Goal: Task Accomplishment & Management: Complete application form

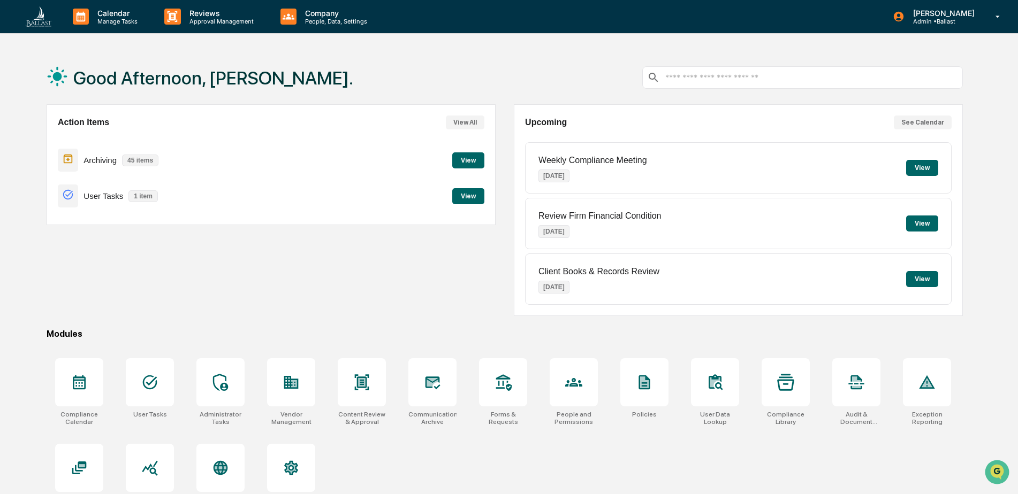
scroll to position [51, 0]
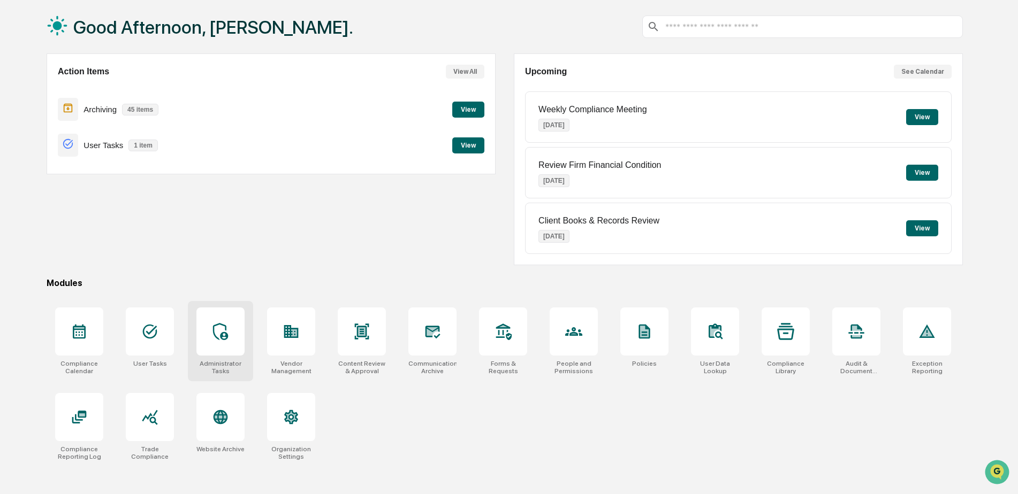
click at [222, 346] on div at bounding box center [220, 332] width 48 height 48
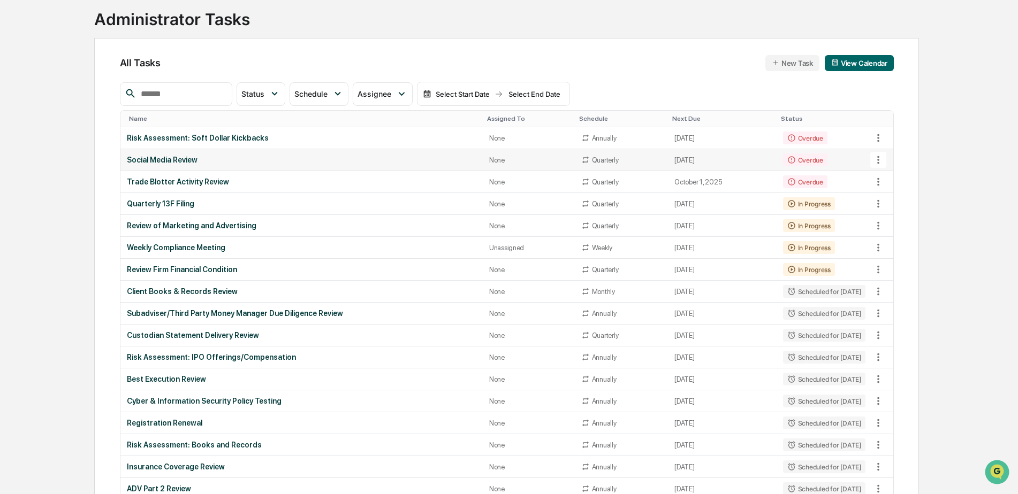
scroll to position [89, 0]
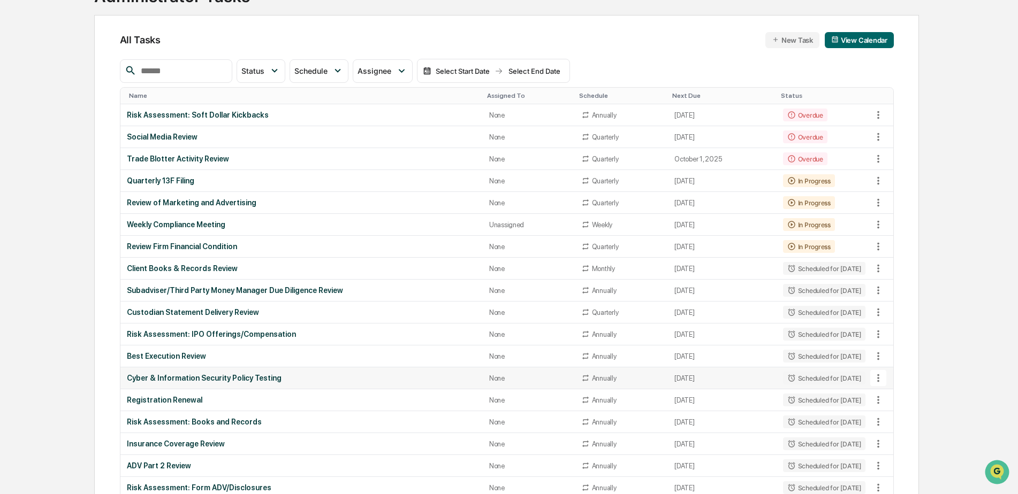
click at [241, 379] on div "Cyber & Information Security Policy Testing" at bounding box center [301, 378] width 349 height 9
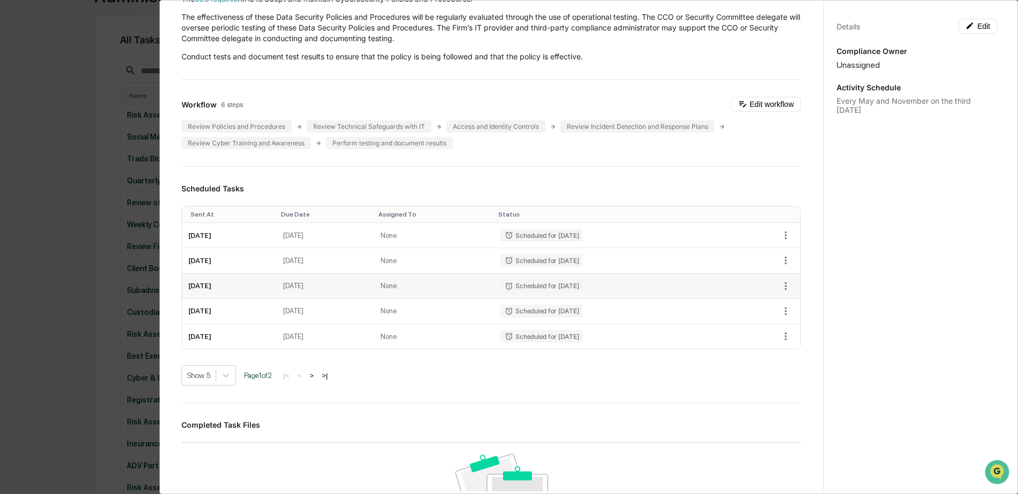
scroll to position [0, 0]
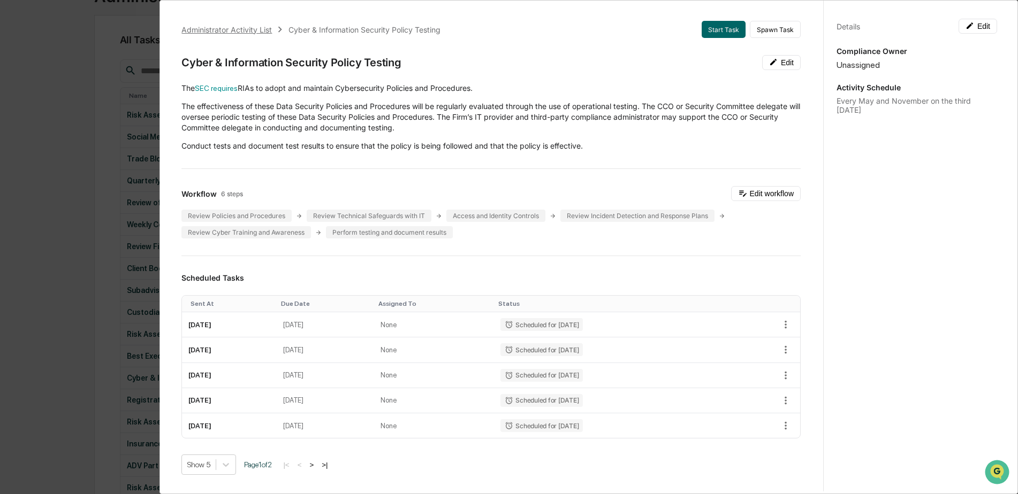
click at [256, 29] on div "Administrator Activity List" at bounding box center [226, 29] width 90 height 9
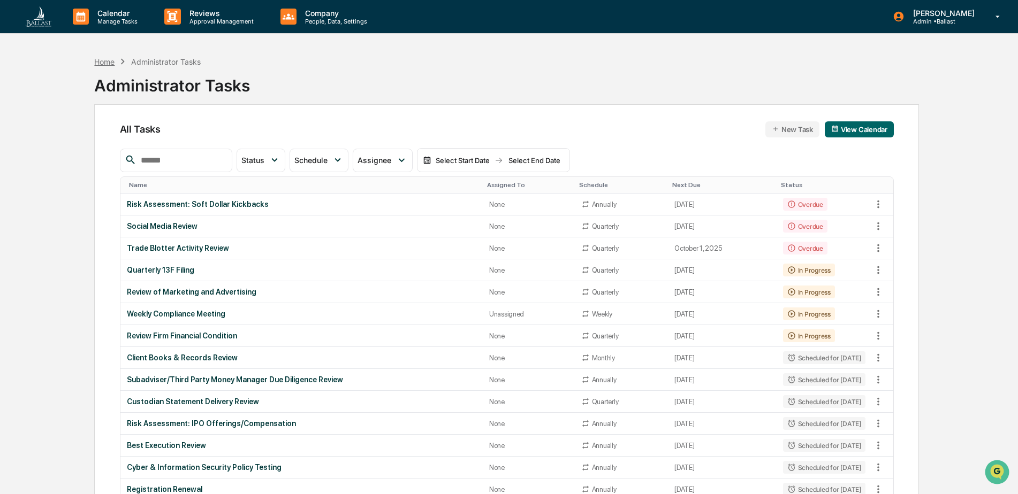
click at [102, 63] on div "Home" at bounding box center [104, 61] width 20 height 9
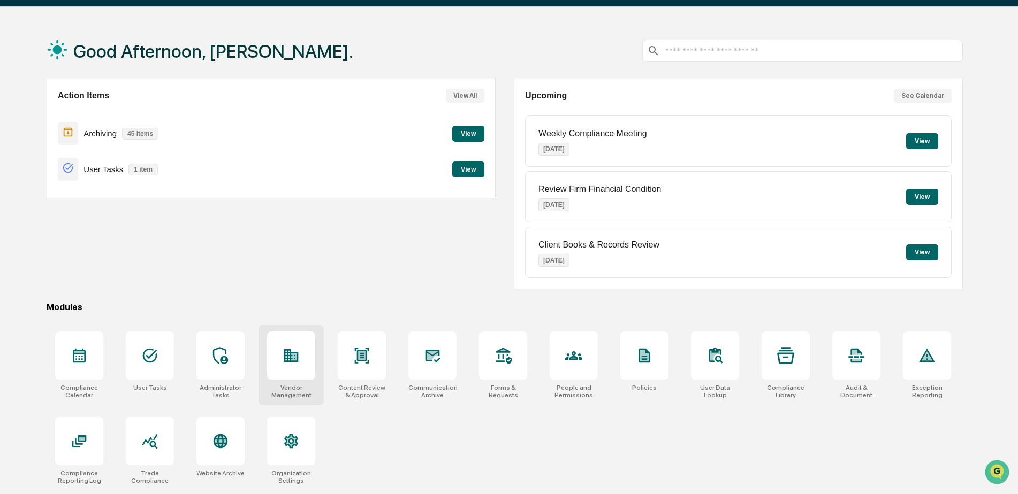
scroll to position [51, 0]
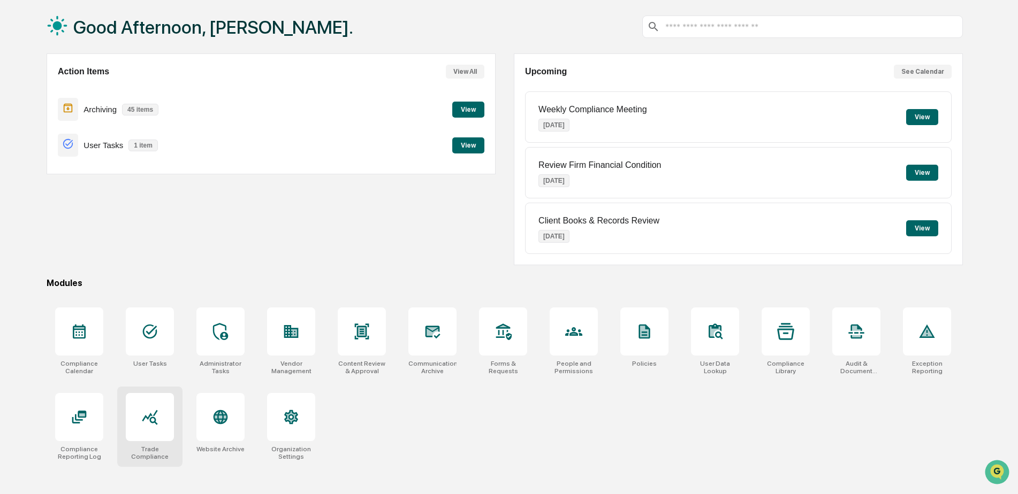
click at [154, 425] on icon at bounding box center [149, 417] width 17 height 17
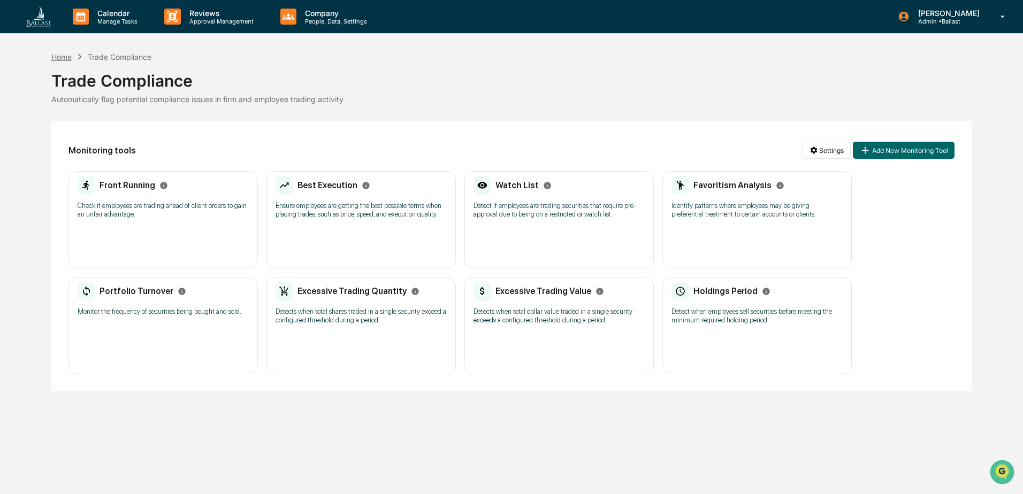
click at [65, 57] on div "Home" at bounding box center [61, 56] width 20 height 9
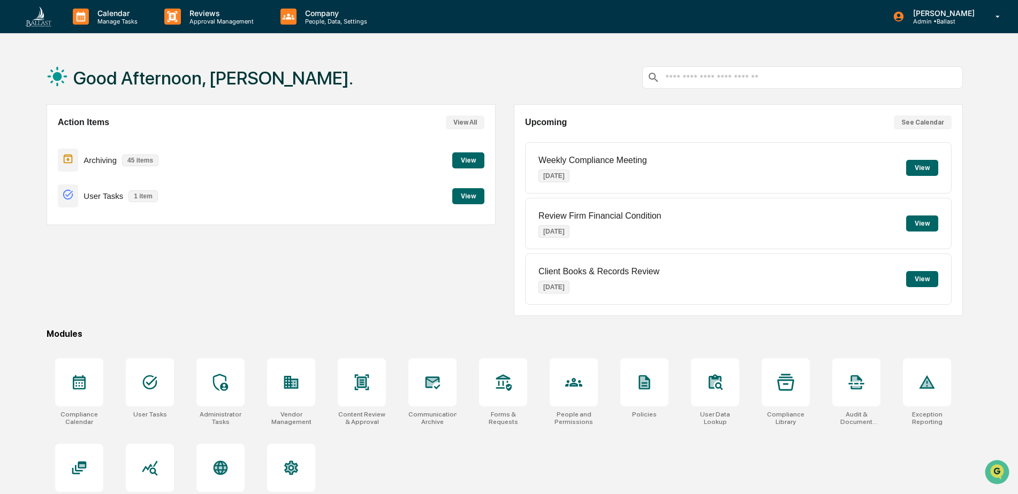
click at [472, 159] on button "View" at bounding box center [468, 160] width 32 height 16
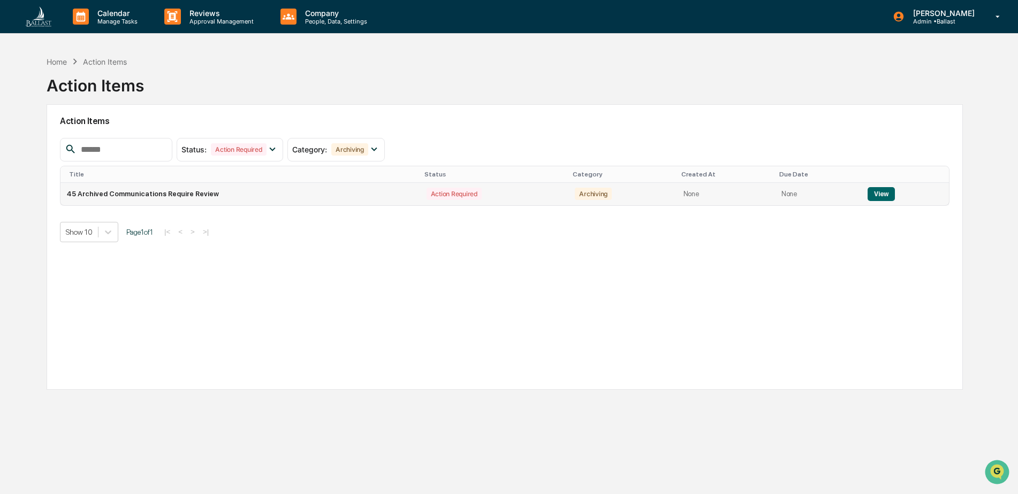
click at [875, 195] on button "View" at bounding box center [880, 194] width 27 height 14
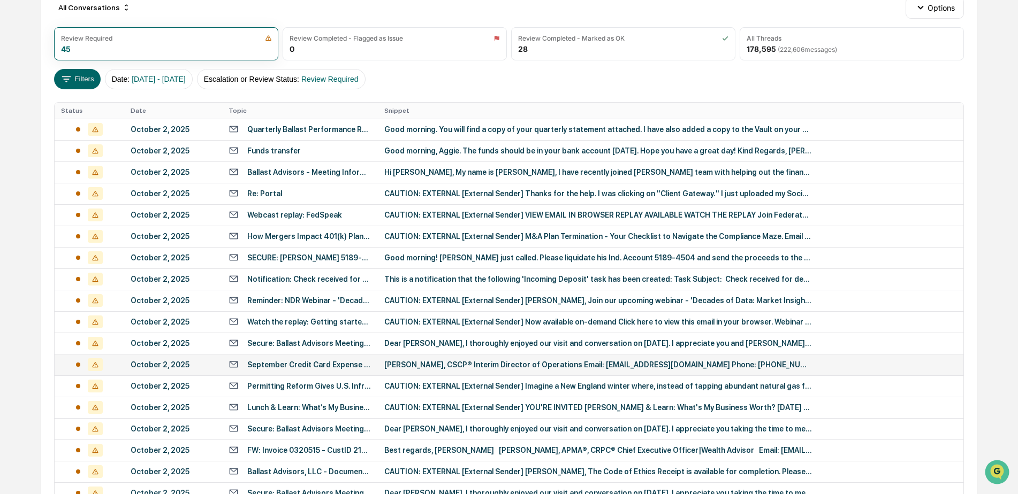
scroll to position [80, 0]
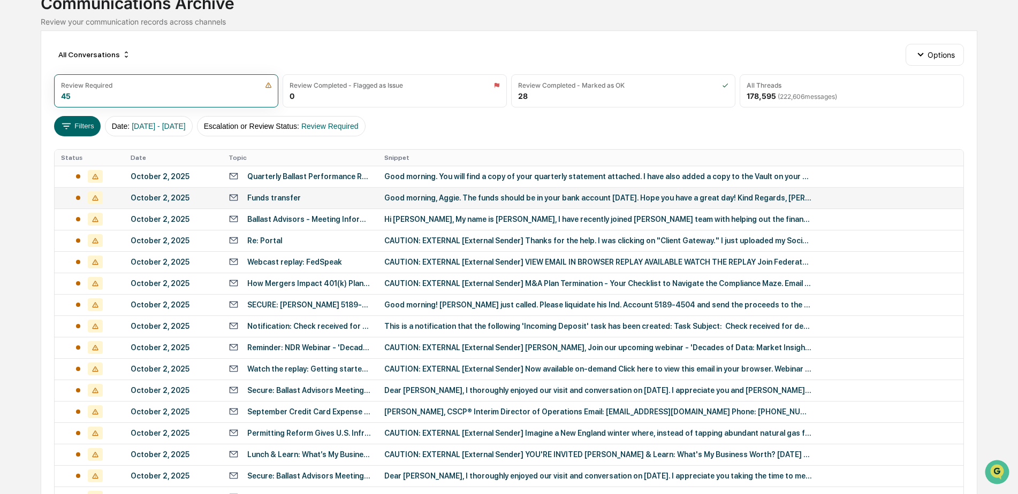
click at [320, 197] on div "Funds transfer" at bounding box center [299, 198] width 143 height 10
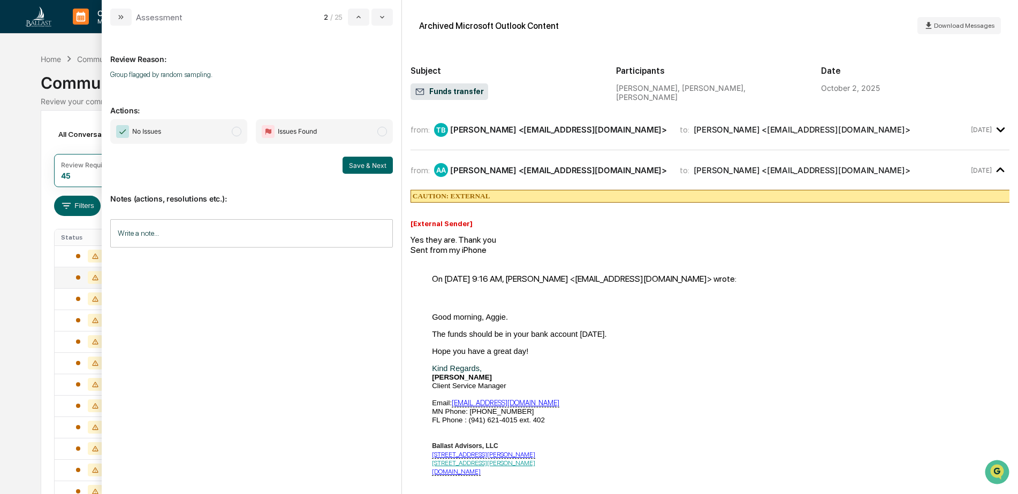
click at [904, 136] on div "from: TB Tessah Bartlett <tbartlett@ballastadvisors.com> to: Agnes Allbright <a…" at bounding box center [689, 130] width 558 height 14
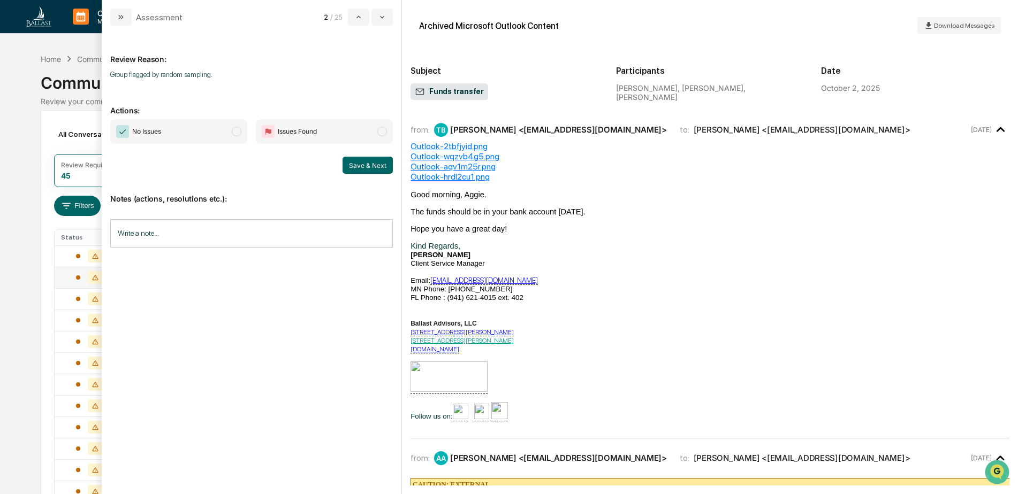
click at [904, 136] on div "from: TB Tessah Bartlett <tbartlett@ballastadvisors.com> to: Agnes Allbright <a…" at bounding box center [689, 130] width 558 height 14
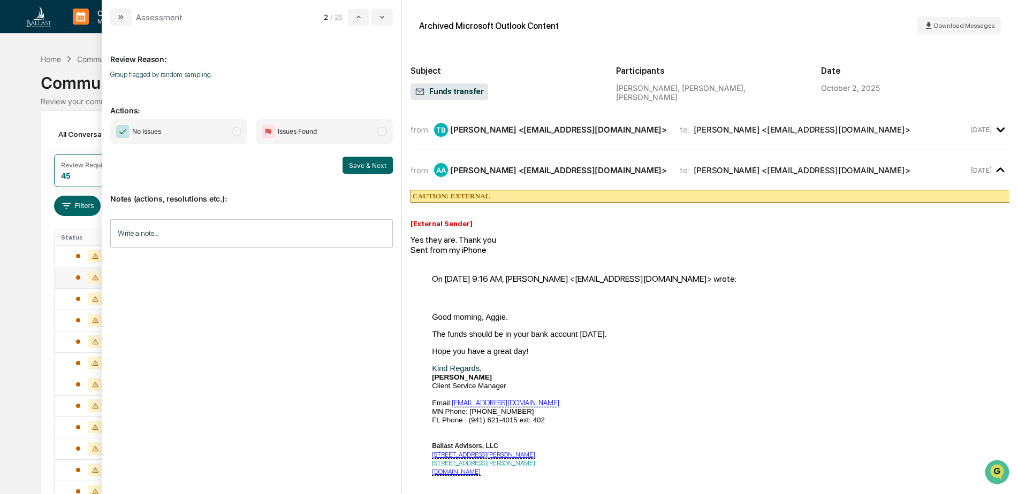
click at [950, 169] on div "from: AA AGNES ALLBRIGHT <aggieallbright@yahoo.com> to: Tessah Bartlett <tbartl…" at bounding box center [689, 170] width 558 height 14
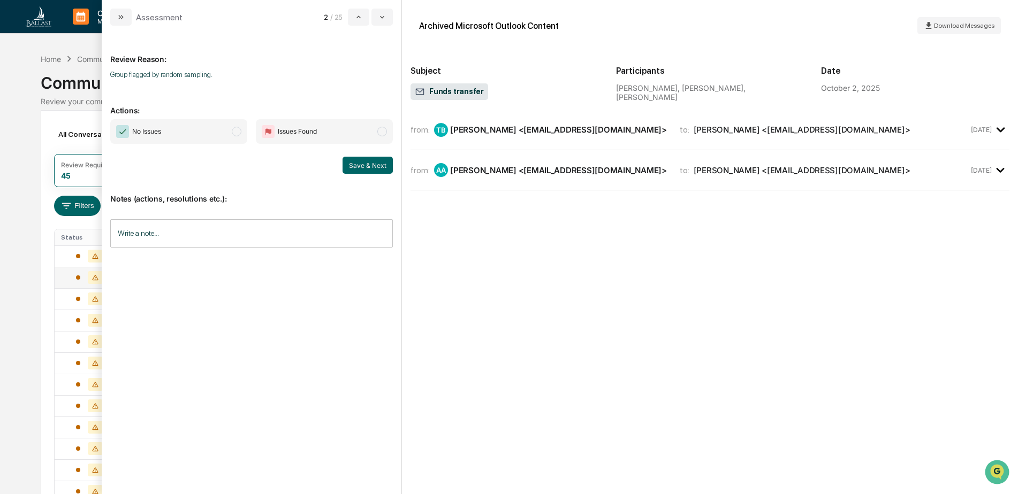
click at [950, 169] on div "from: AA AGNES ALLBRIGHT <aggieallbright@yahoo.com> to: Tessah Bartlett <tbartl…" at bounding box center [689, 170] width 558 height 14
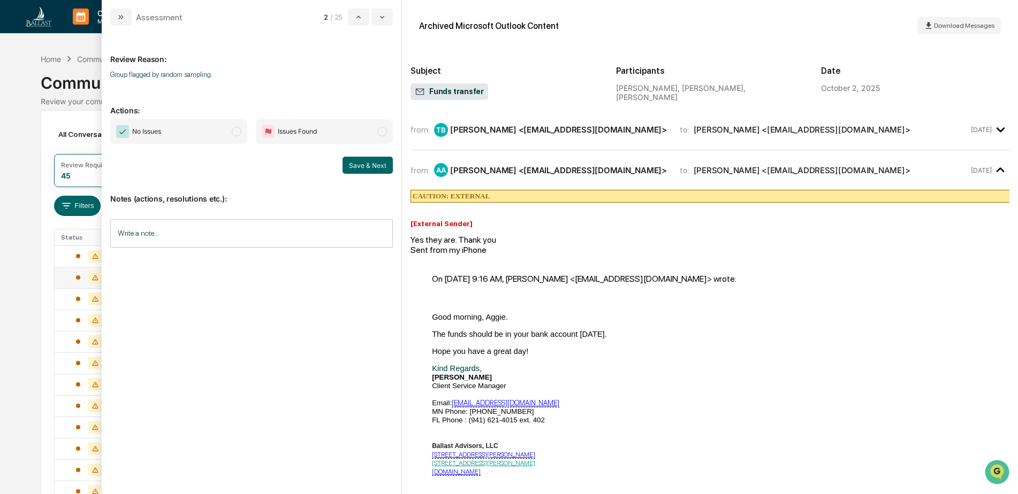
click at [950, 169] on div "from: AA AGNES ALLBRIGHT <aggieallbright@yahoo.com> to: Tessah Bartlett <tbartl…" at bounding box center [689, 170] width 558 height 14
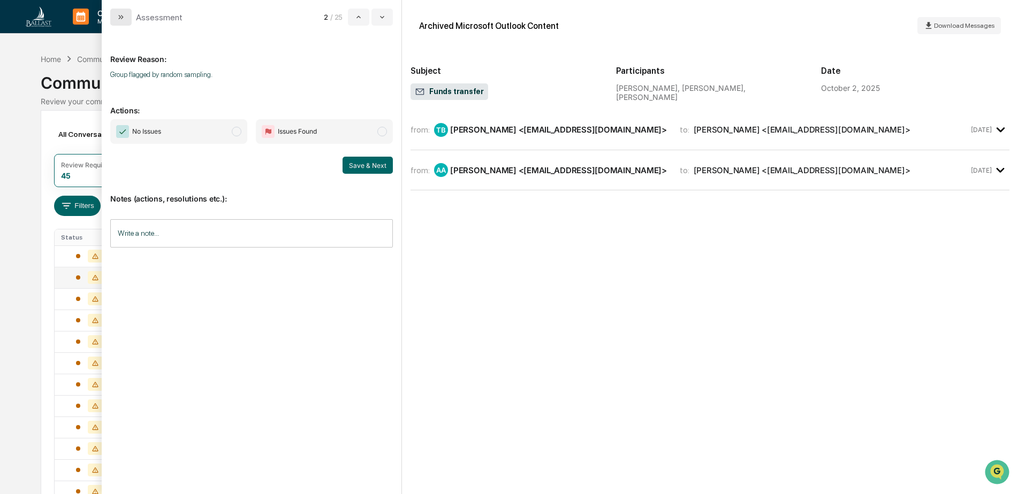
click at [120, 15] on icon "modal" at bounding box center [121, 17] width 9 height 9
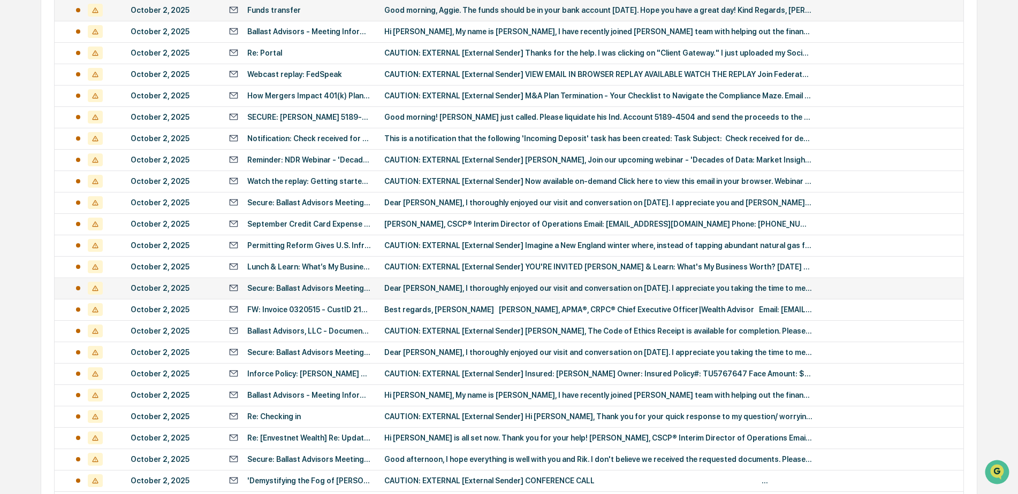
scroll to position [347, 0]
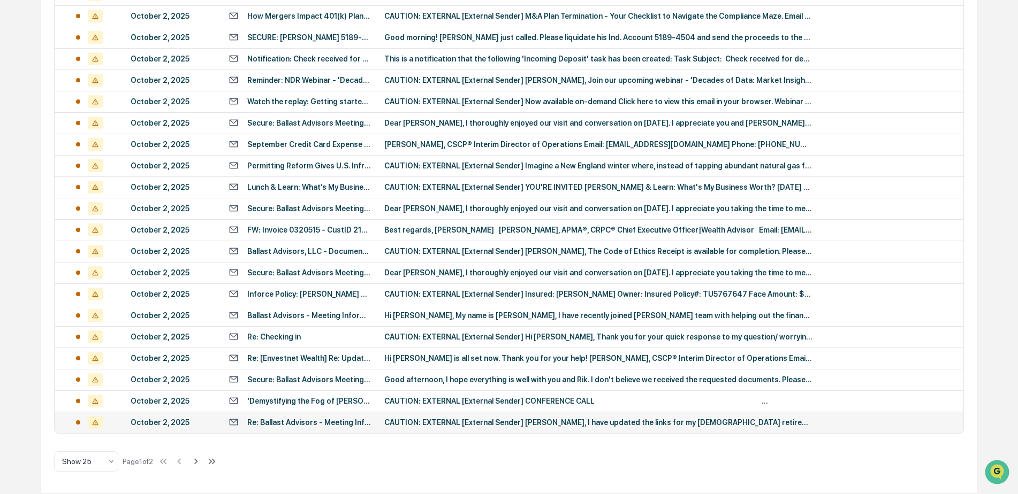
click at [323, 426] on div "Re: Ballast Advisors - Meeting Information Request" at bounding box center [309, 422] width 124 height 9
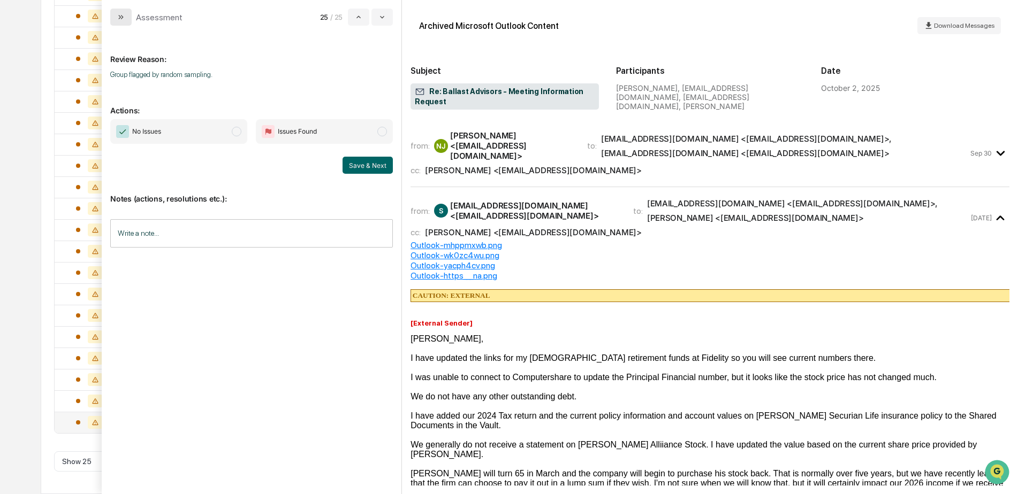
click at [121, 16] on icon "modal" at bounding box center [121, 17] width 9 height 9
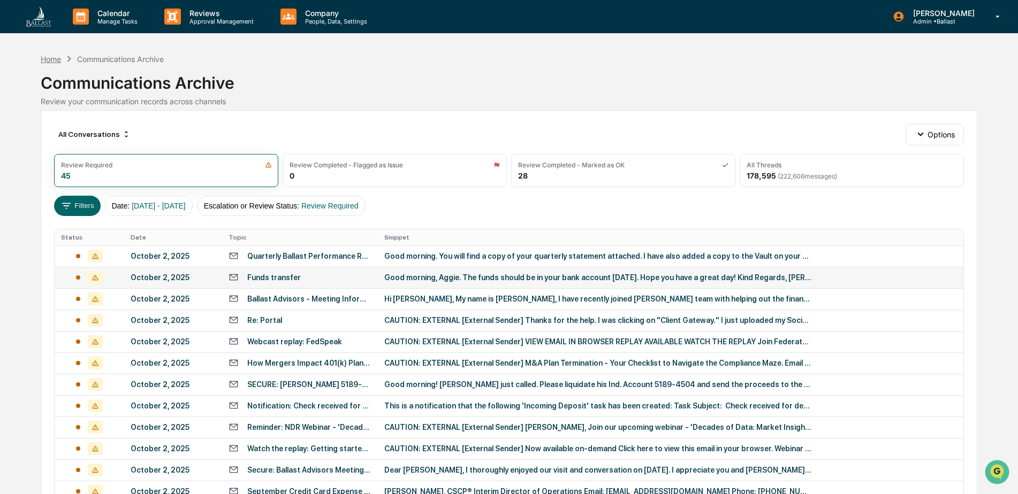
click at [55, 59] on div "Home" at bounding box center [51, 59] width 20 height 9
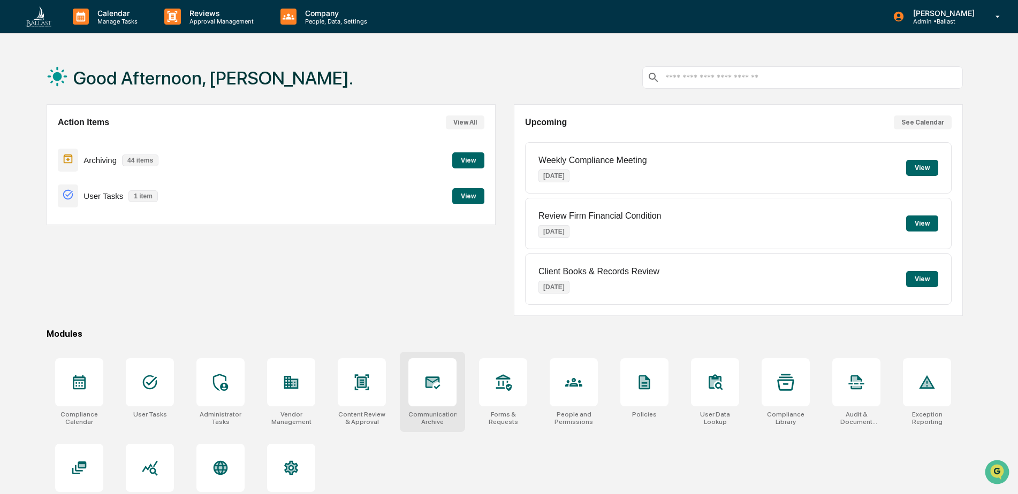
scroll to position [51, 0]
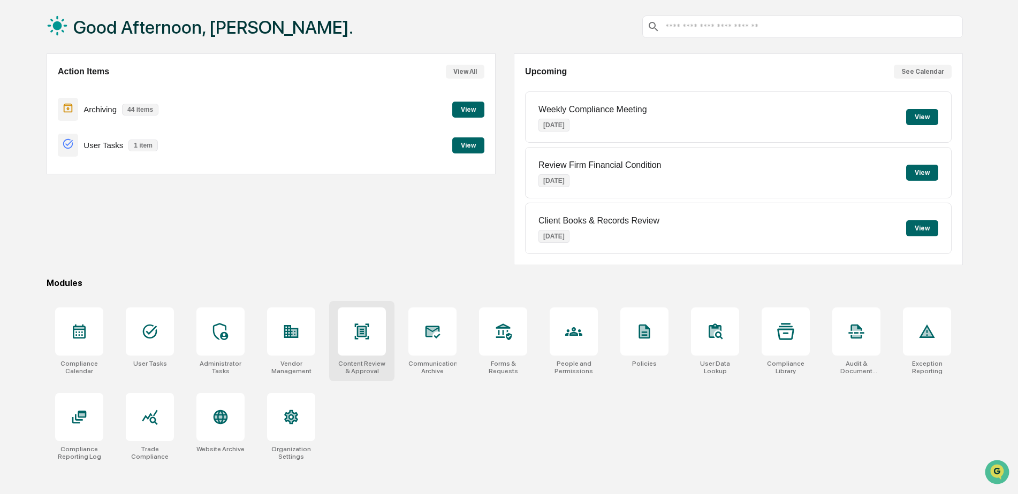
click at [354, 341] on div at bounding box center [362, 332] width 48 height 48
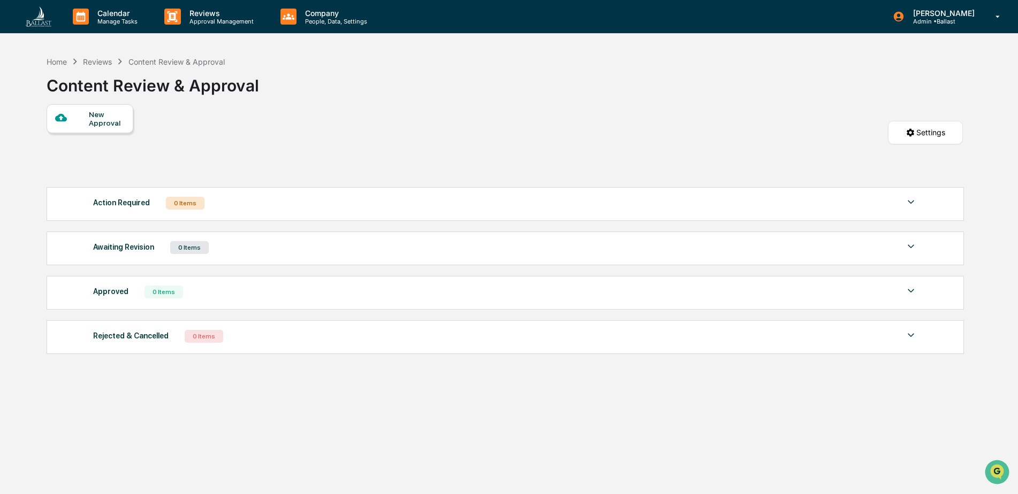
click at [106, 121] on div "New Approval" at bounding box center [107, 118] width 36 height 17
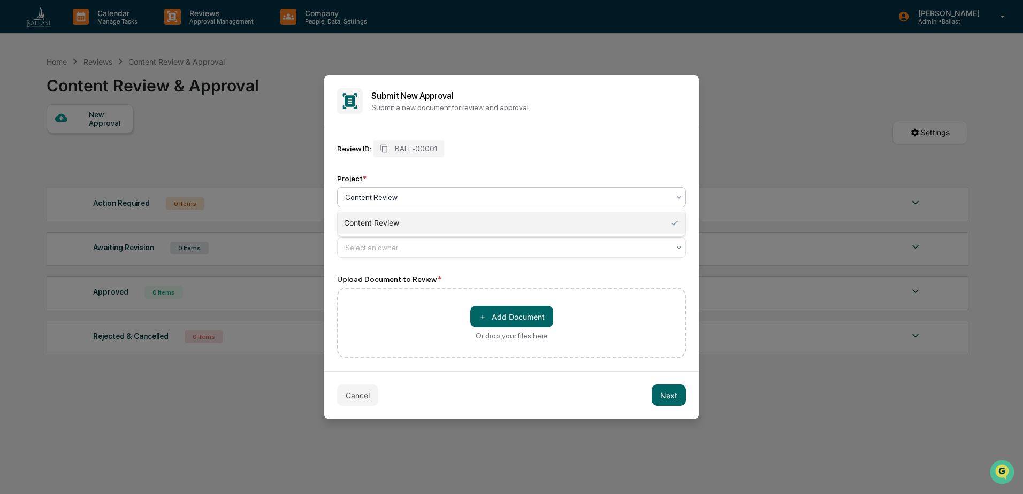
click at [398, 199] on div at bounding box center [507, 197] width 324 height 11
click at [408, 248] on div at bounding box center [507, 247] width 324 height 11
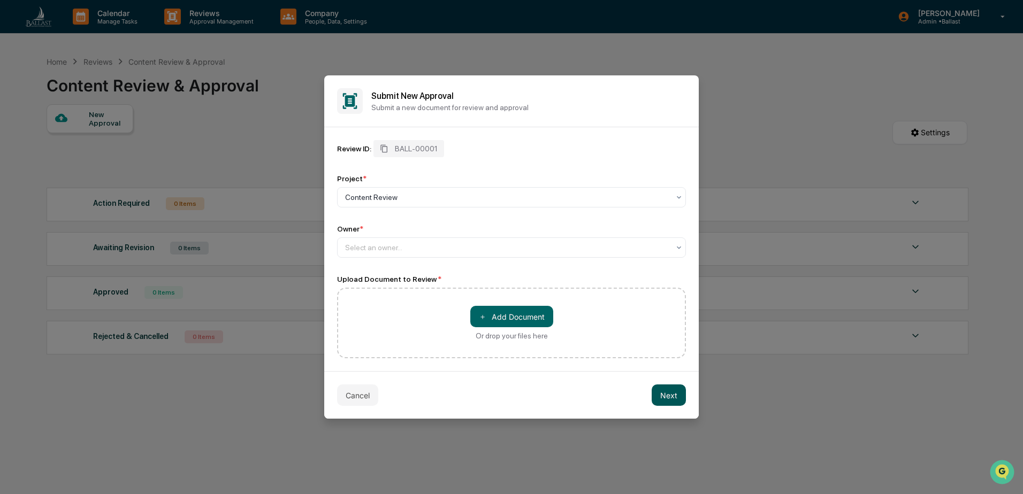
click at [674, 396] on button "Next" at bounding box center [669, 395] width 34 height 21
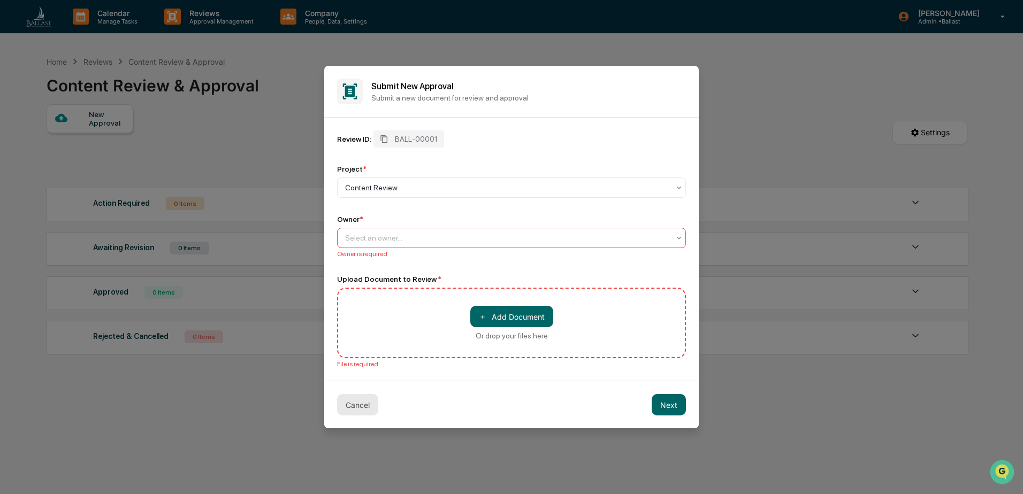
click at [358, 406] on button "Cancel" at bounding box center [357, 404] width 41 height 21
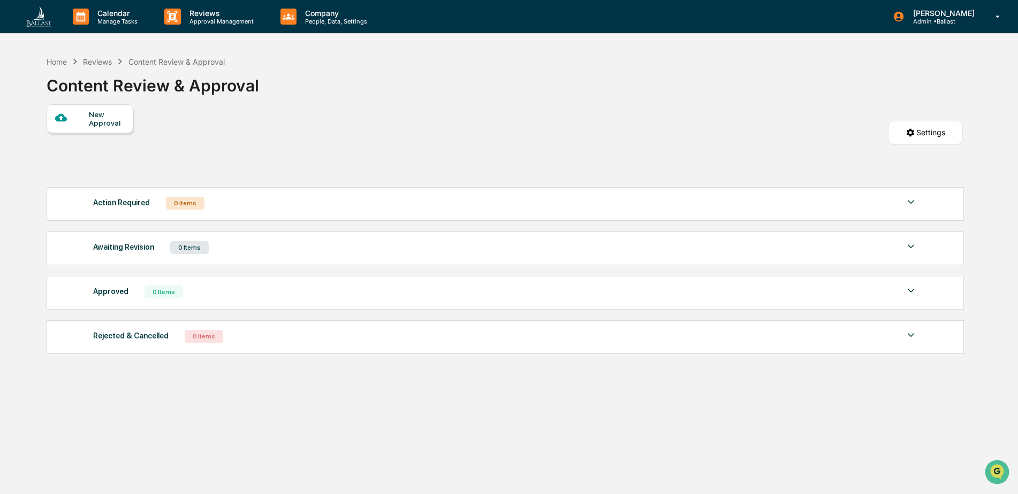
click at [286, 342] on div "Rejected & Cancelled 0 Items" at bounding box center [505, 336] width 825 height 15
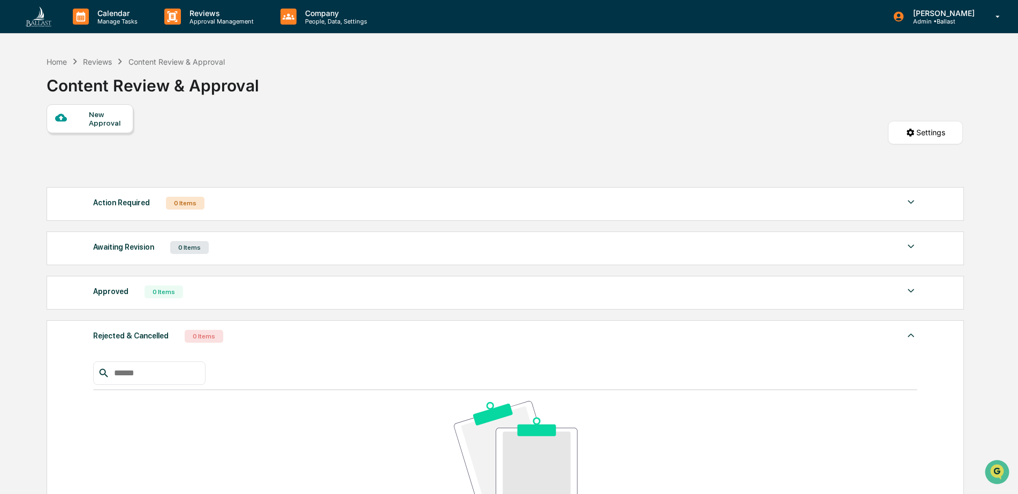
click at [286, 340] on div "Rejected & Cancelled 0 Items" at bounding box center [505, 336] width 825 height 15
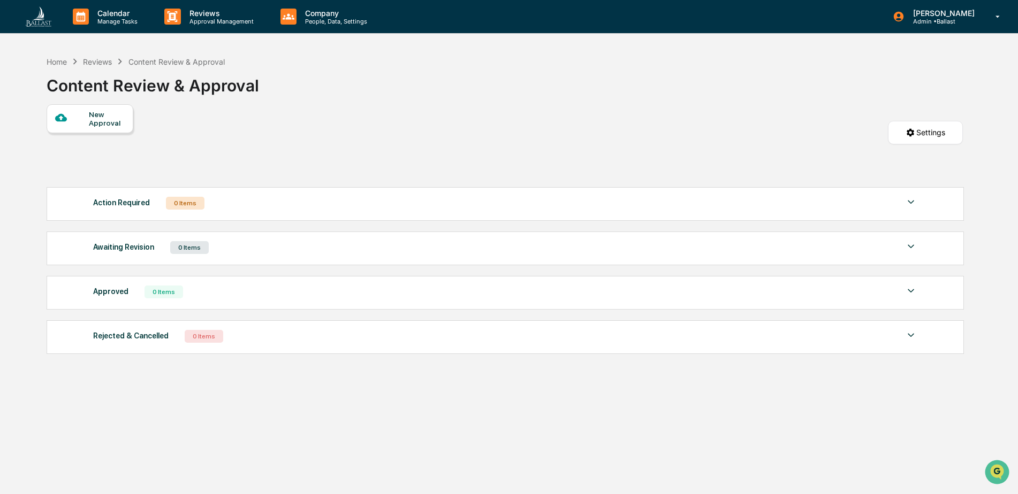
click at [103, 62] on div "Reviews" at bounding box center [97, 61] width 29 height 9
click at [94, 63] on div "Reviews" at bounding box center [97, 61] width 29 height 9
click at [56, 62] on div "Home" at bounding box center [57, 61] width 20 height 9
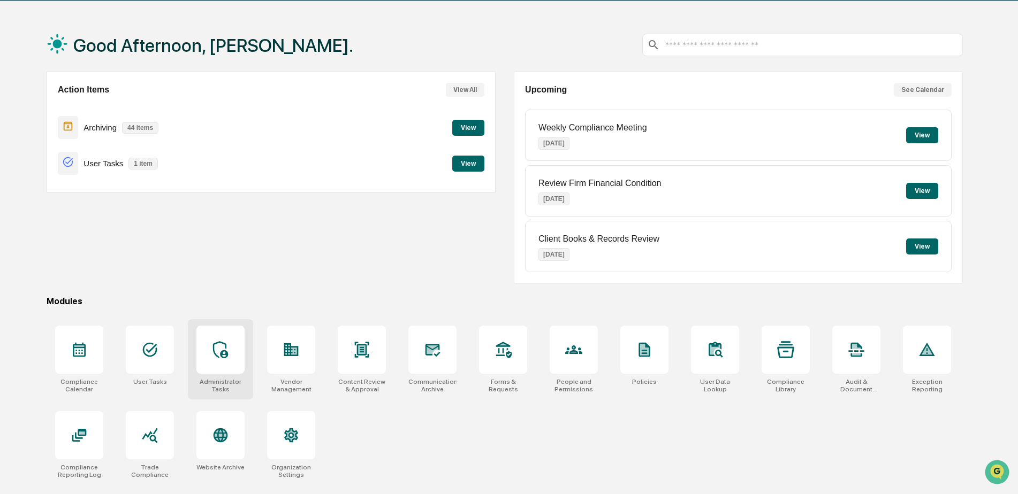
scroll to position [51, 0]
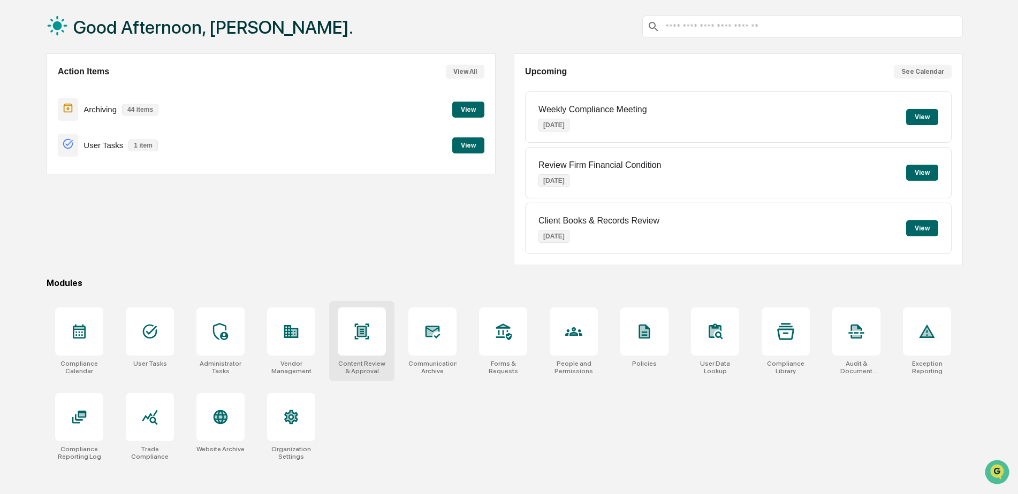
click at [357, 343] on div at bounding box center [362, 332] width 48 height 48
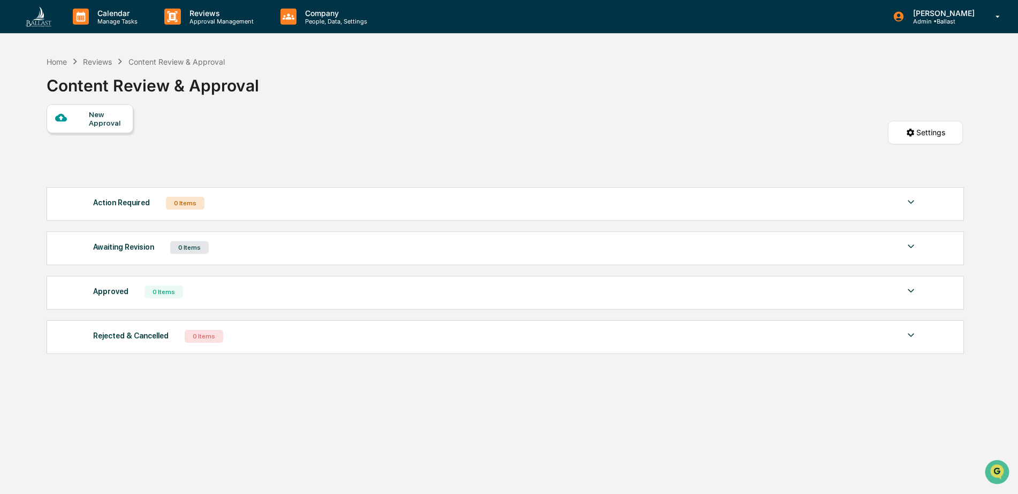
click at [90, 118] on div "New Approval" at bounding box center [107, 118] width 36 height 17
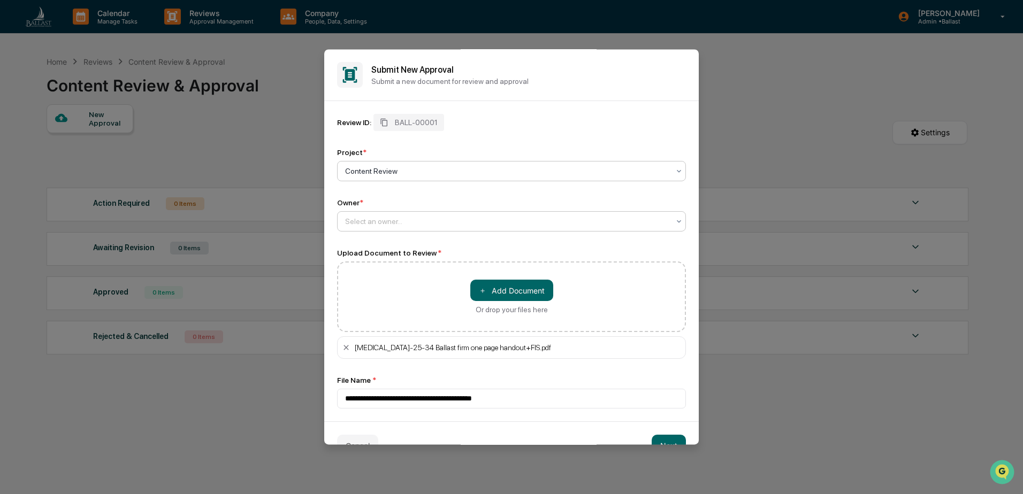
click at [373, 219] on div at bounding box center [507, 221] width 324 height 11
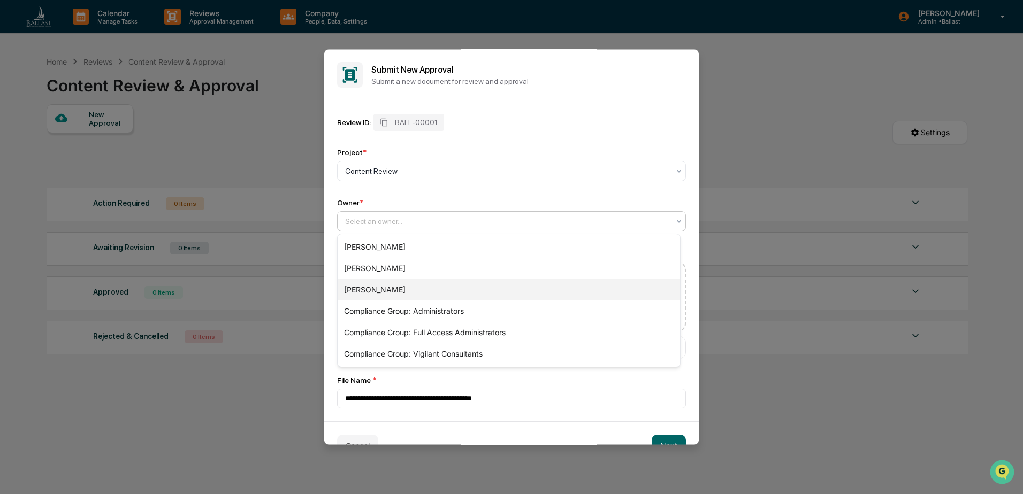
click at [382, 286] on div "[PERSON_NAME]" at bounding box center [509, 289] width 342 height 21
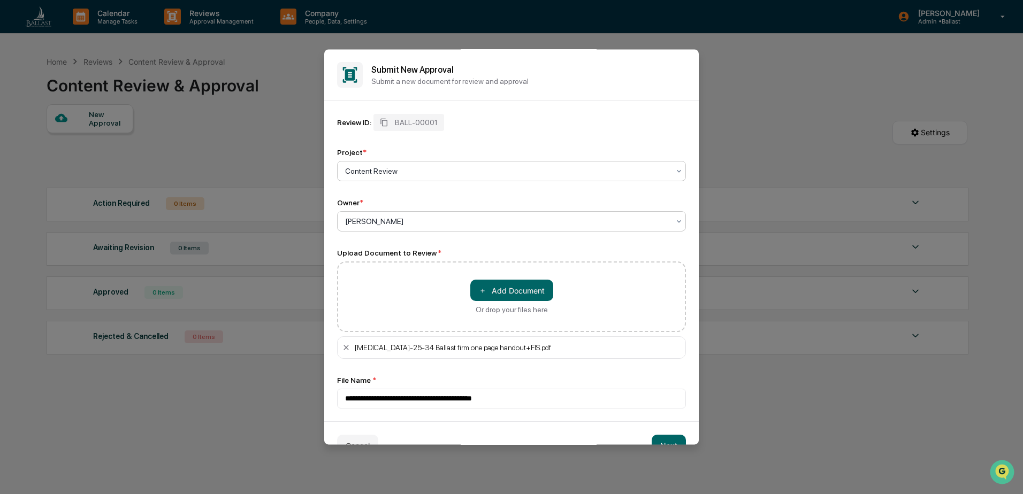
click at [377, 165] on div "Content Review" at bounding box center [507, 171] width 335 height 15
click at [377, 169] on div at bounding box center [507, 171] width 324 height 11
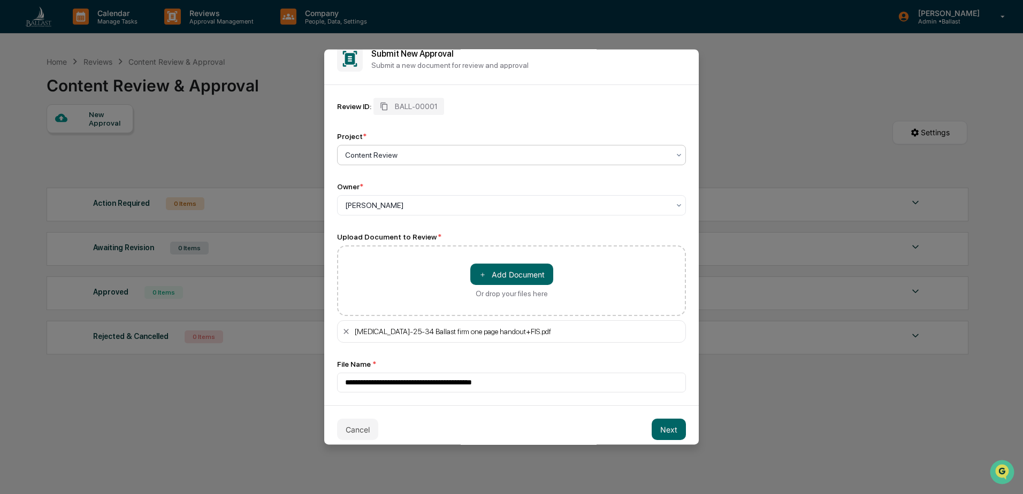
scroll to position [25, 0]
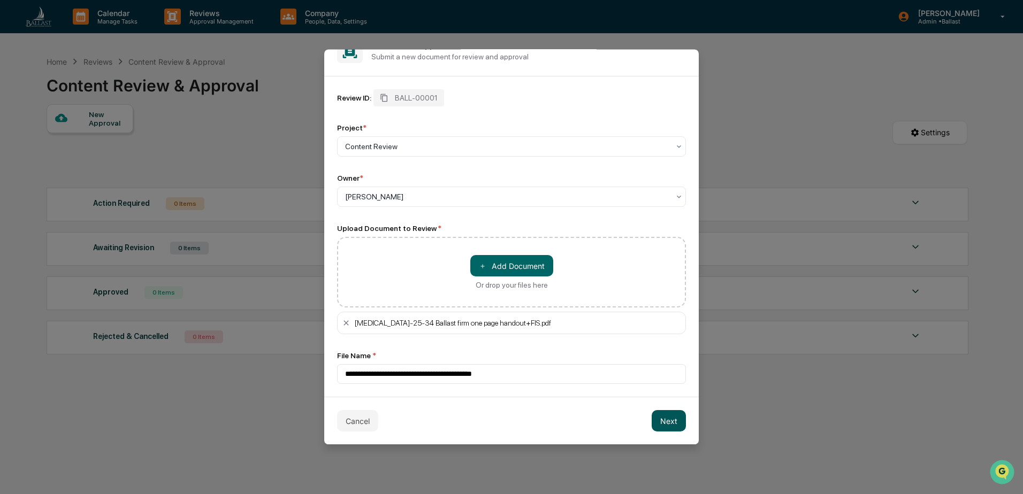
click at [662, 420] on button "Next" at bounding box center [669, 420] width 34 height 21
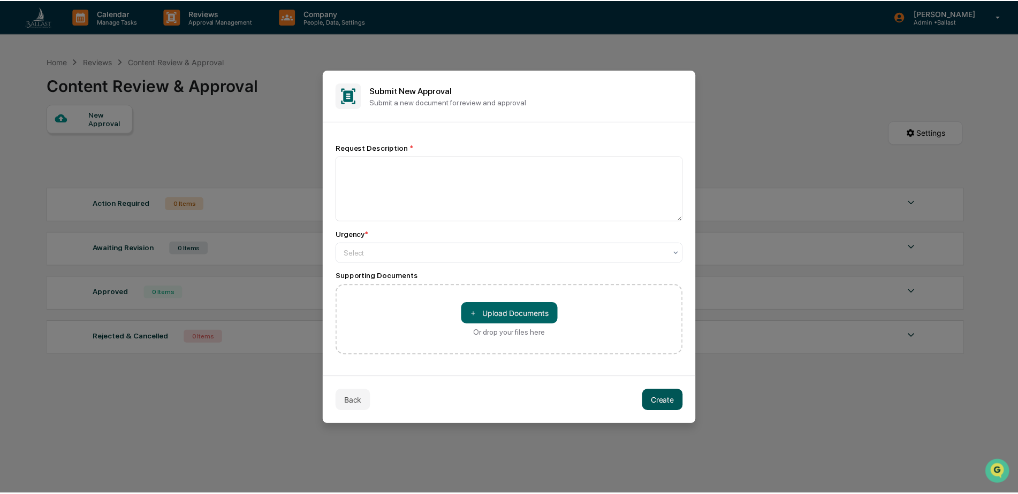
scroll to position [0, 0]
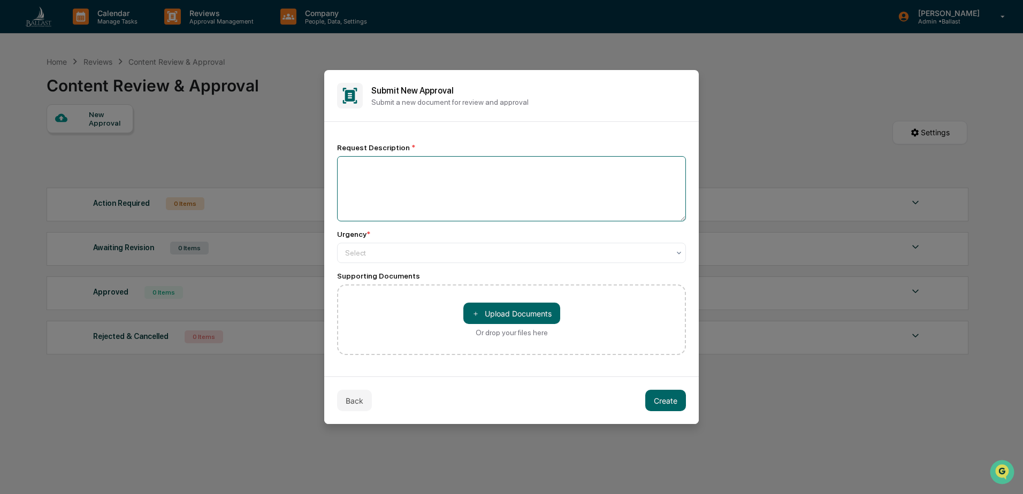
click at [407, 169] on textarea at bounding box center [511, 188] width 349 height 65
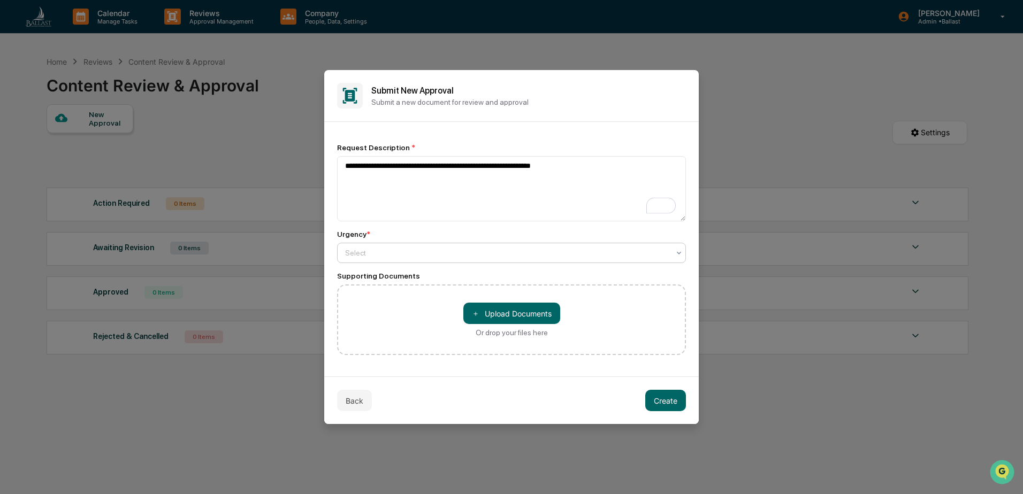
click at [367, 252] on div at bounding box center [507, 253] width 324 height 11
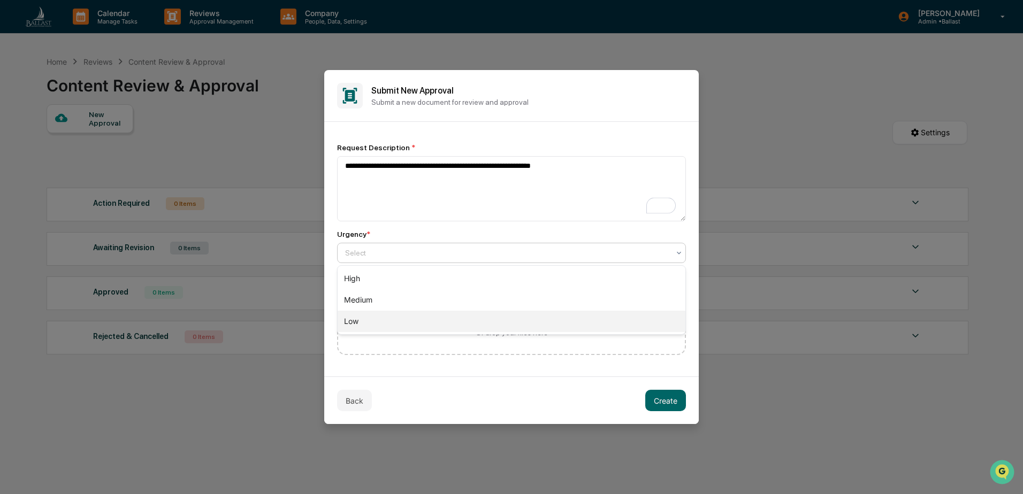
click at [369, 319] on div "Low" at bounding box center [512, 321] width 348 height 21
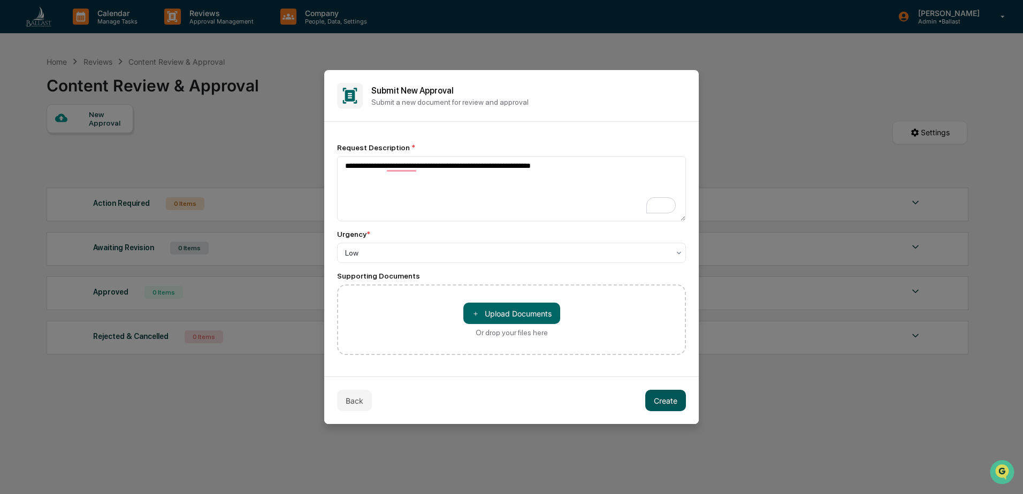
click at [662, 401] on button "Create" at bounding box center [665, 400] width 41 height 21
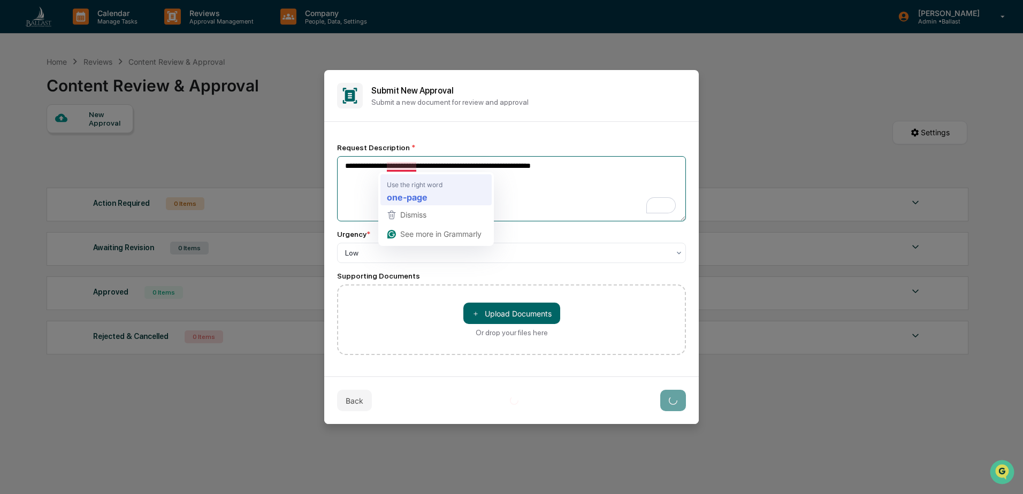
type textarea "**********"
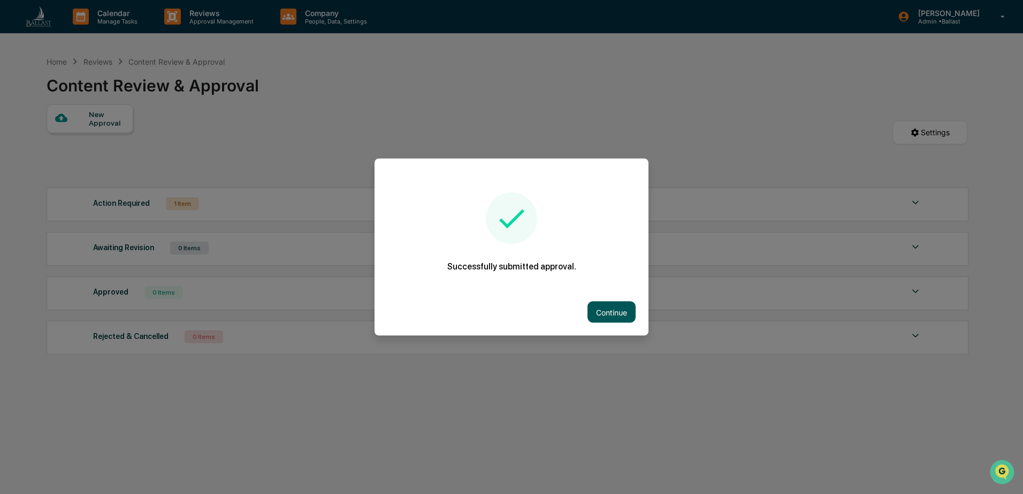
click at [604, 309] on button "Continue" at bounding box center [612, 312] width 48 height 21
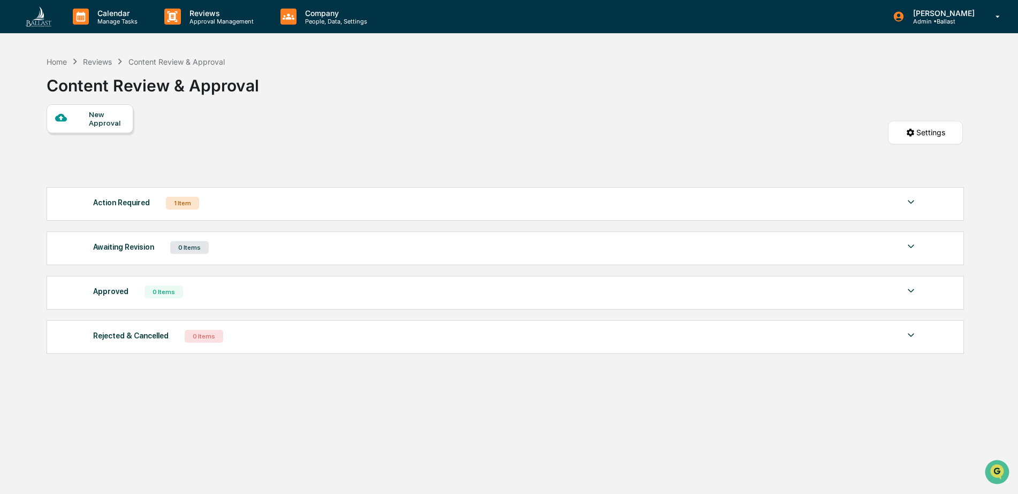
click at [219, 202] on div "Action Required 1 Item" at bounding box center [505, 203] width 825 height 15
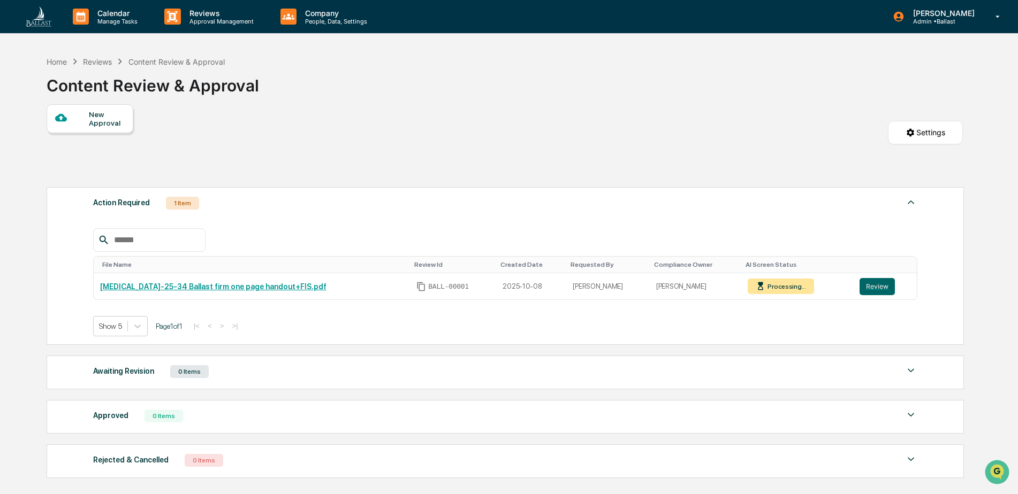
click at [219, 202] on div "Action Required 1 Item" at bounding box center [505, 203] width 825 height 15
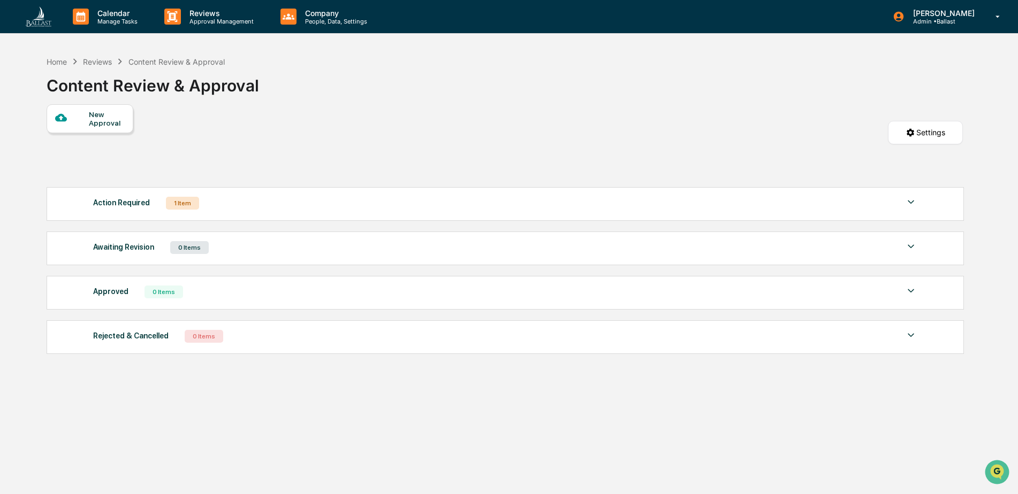
click at [228, 201] on div "Action Required 1 Item" at bounding box center [505, 203] width 825 height 15
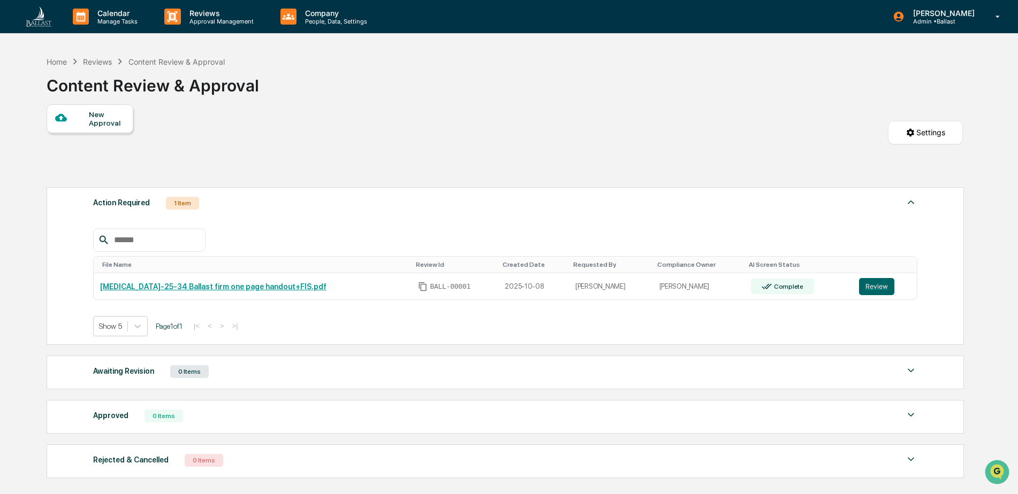
click at [95, 64] on div "Reviews" at bounding box center [97, 61] width 29 height 9
click at [97, 63] on div "Reviews" at bounding box center [97, 61] width 29 height 9
click at [61, 65] on div "Home" at bounding box center [57, 61] width 20 height 9
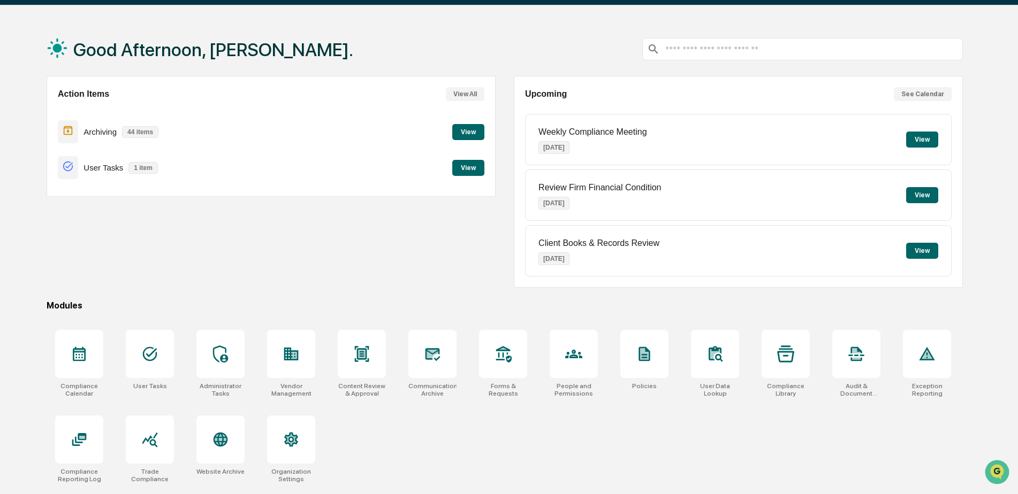
scroll to position [51, 0]
